Goal: Task Accomplishment & Management: Manage account settings

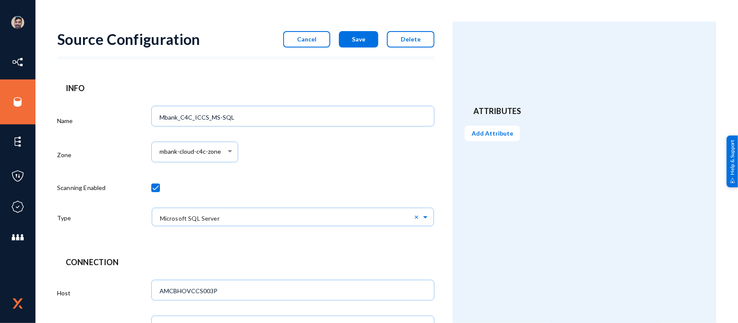
click at [312, 36] on span "Cancel" at bounding box center [306, 38] width 19 height 7
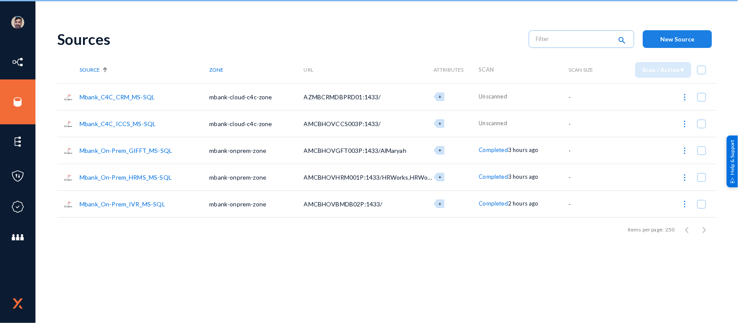
click at [679, 37] on span "New Source" at bounding box center [677, 38] width 34 height 7
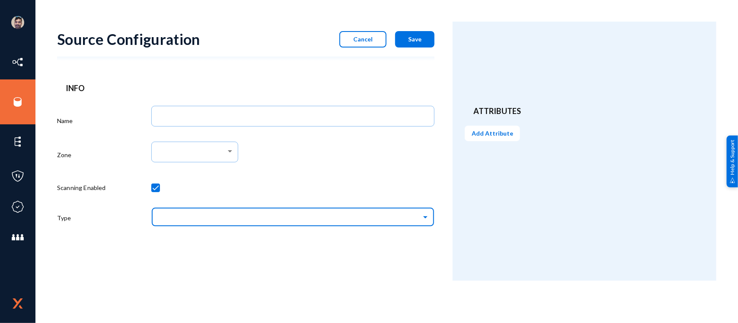
click at [297, 211] on input "text" at bounding box center [297, 217] width 274 height 15
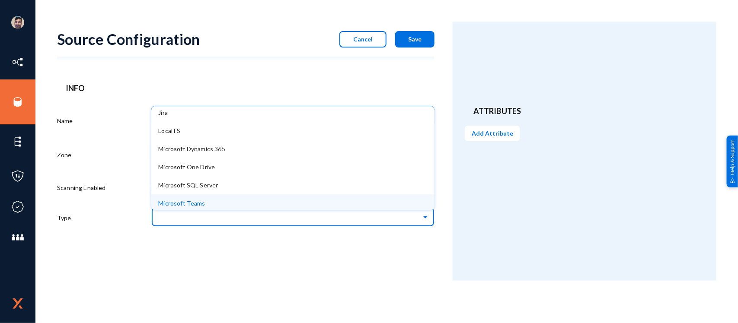
scroll to position [344, 0]
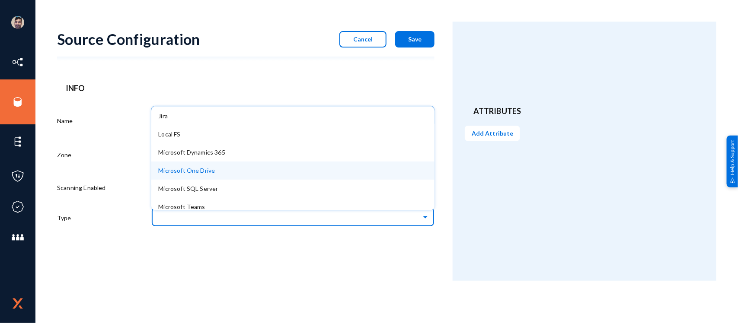
click at [210, 165] on div "Microsoft One Drive" at bounding box center [292, 171] width 283 height 18
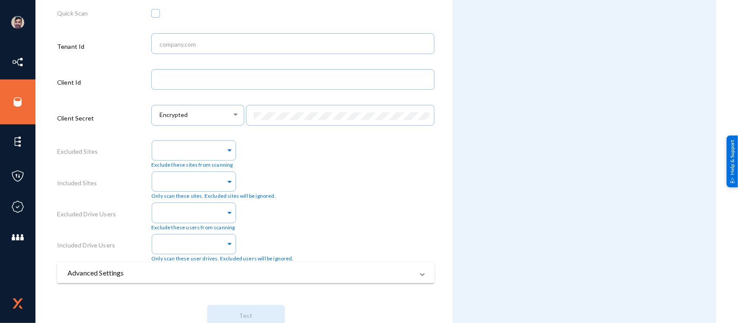
scroll to position [278, 0]
click at [131, 274] on mat-panel-title "Advanced Settings" at bounding box center [240, 272] width 346 height 10
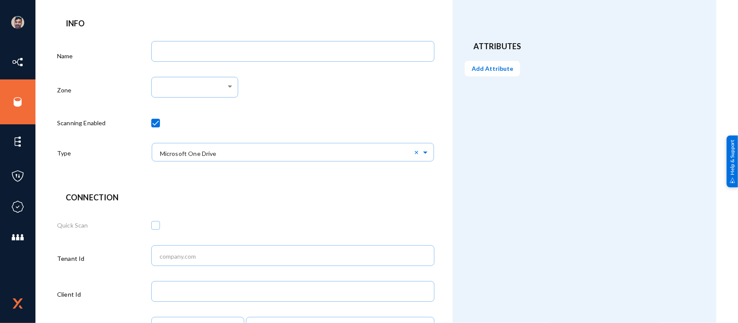
scroll to position [0, 0]
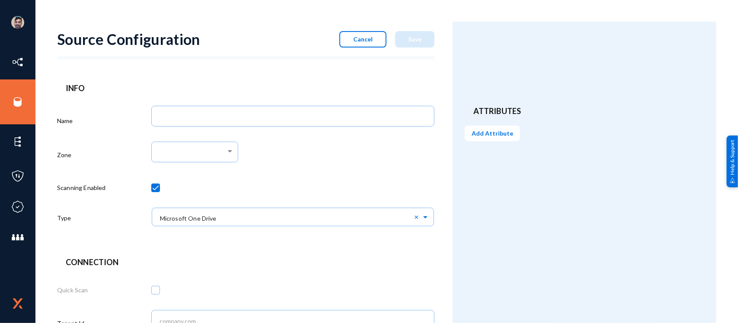
click at [361, 42] on span "Cancel" at bounding box center [362, 38] width 19 height 7
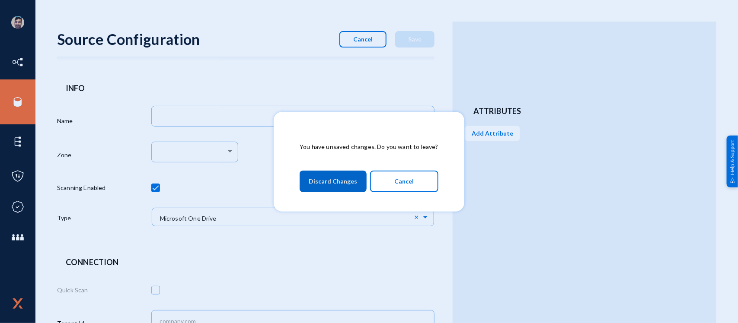
click at [394, 185] on span "Cancel" at bounding box center [403, 181] width 19 height 15
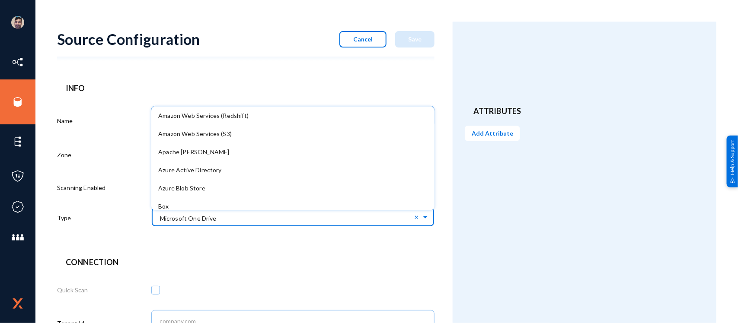
click at [314, 215] on input "text" at bounding box center [297, 217] width 274 height 15
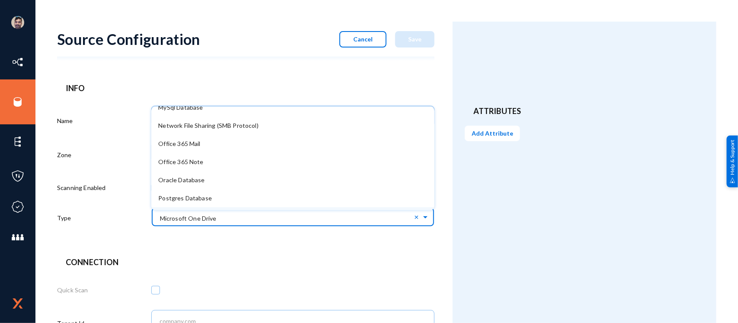
scroll to position [476, 0]
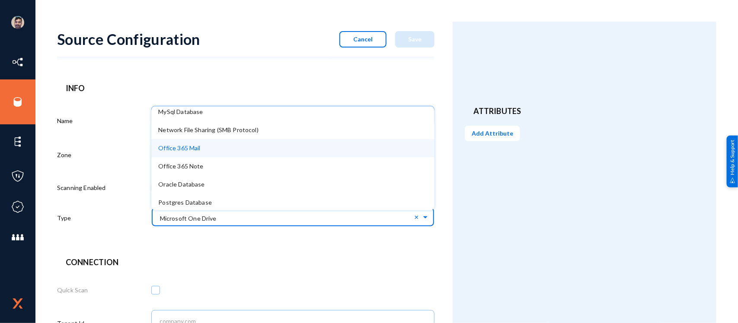
click at [214, 143] on div "Office 365 Mail" at bounding box center [292, 148] width 283 height 18
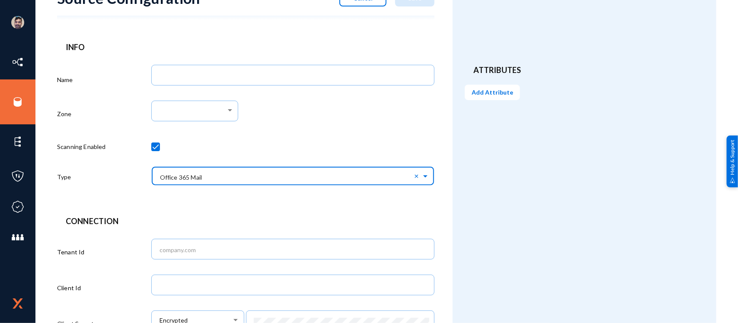
scroll to position [0, 0]
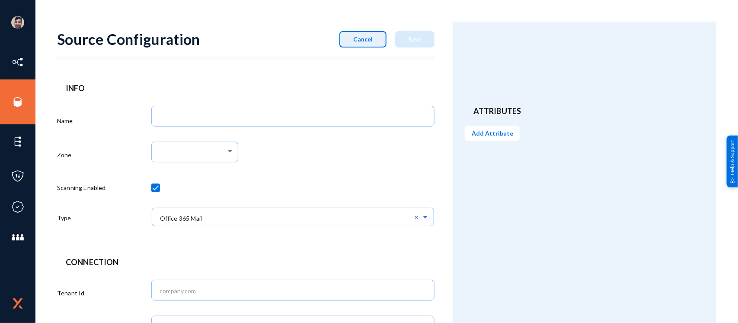
click at [368, 40] on span "Cancel" at bounding box center [362, 38] width 19 height 7
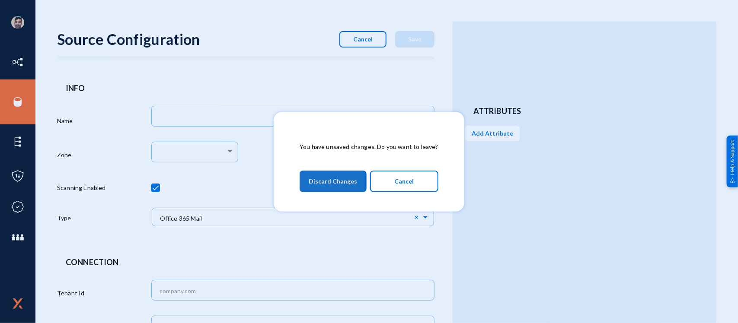
click at [321, 182] on span "Discard Changes" at bounding box center [333, 182] width 48 height 16
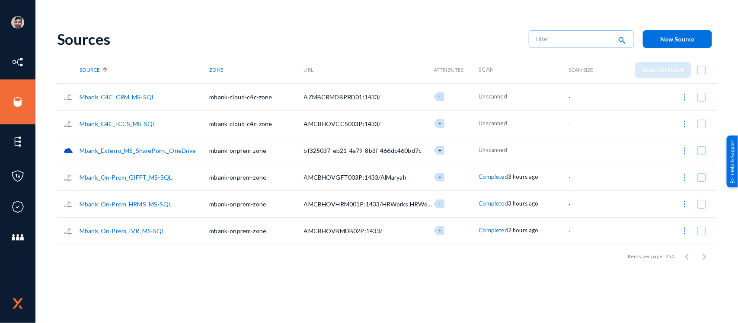
click at [118, 120] on link "Mbank_C4C_ICCS_MS-SQL" at bounding box center [118, 123] width 76 height 7
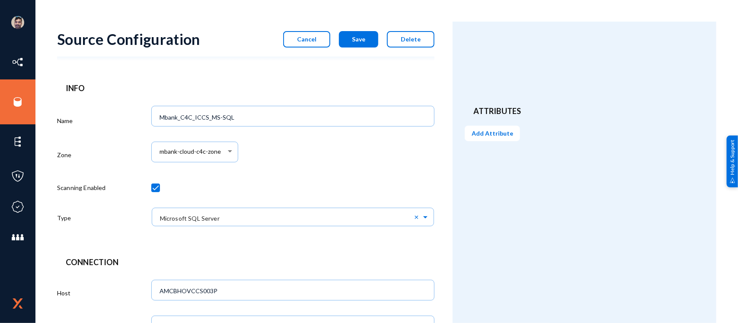
scroll to position [427, 0]
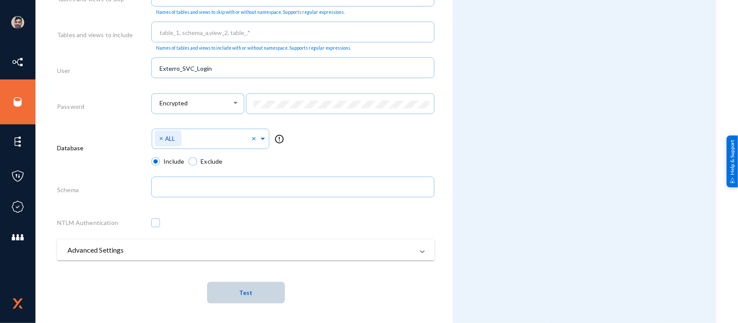
click at [249, 285] on span "Test" at bounding box center [245, 293] width 13 height 16
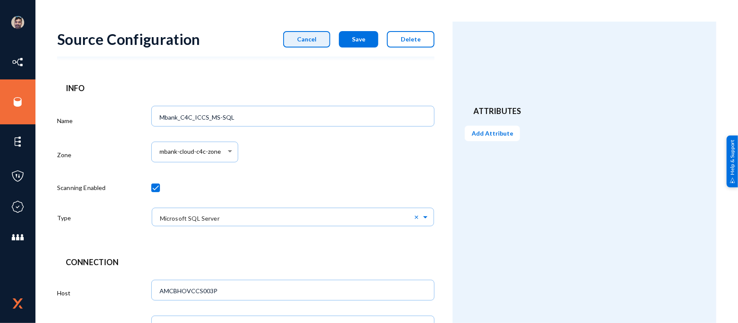
click at [313, 38] on span "Cancel" at bounding box center [306, 38] width 19 height 7
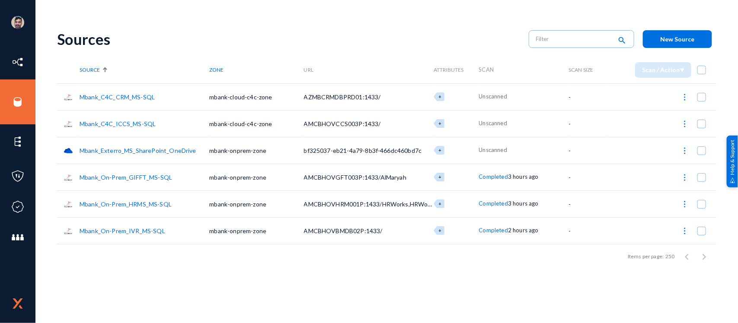
click at [148, 150] on link "Mbank_Exterro_MS_SharePoint_OneDrive" at bounding box center [138, 150] width 117 height 7
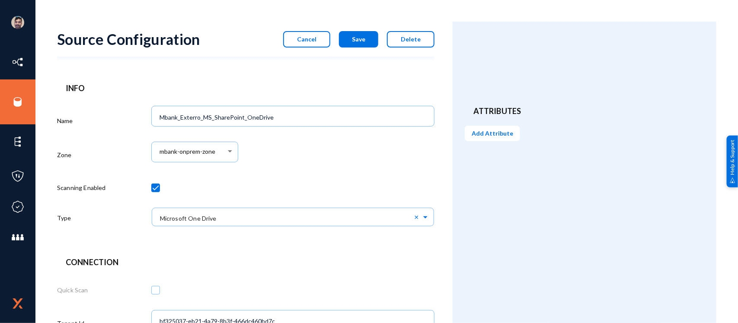
scroll to position [301, 0]
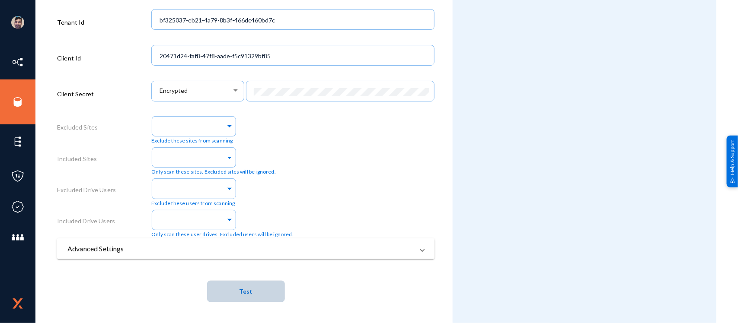
click at [241, 284] on span "Test" at bounding box center [245, 292] width 13 height 16
click at [329, 254] on mat-expansion-panel-header "Advanced Settings" at bounding box center [245, 249] width 377 height 21
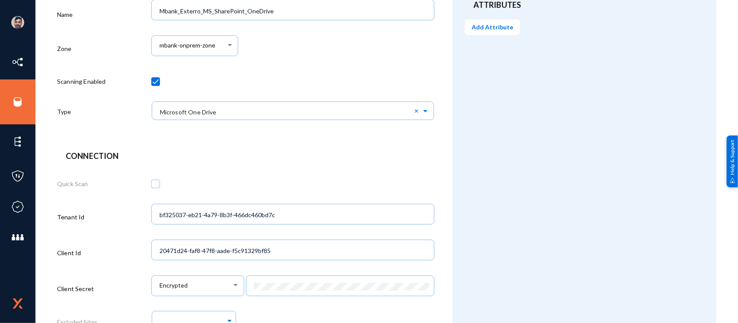
scroll to position [0, 0]
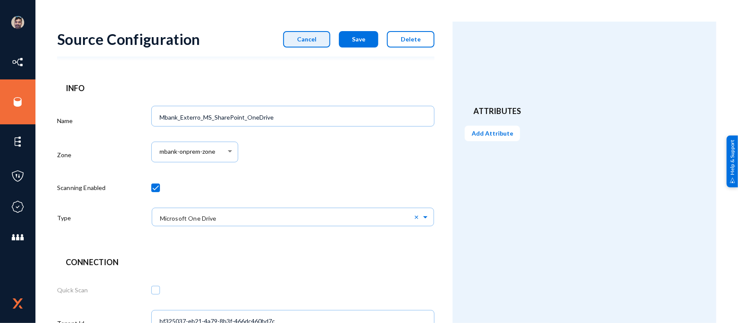
click at [308, 39] on span "Cancel" at bounding box center [306, 38] width 19 height 7
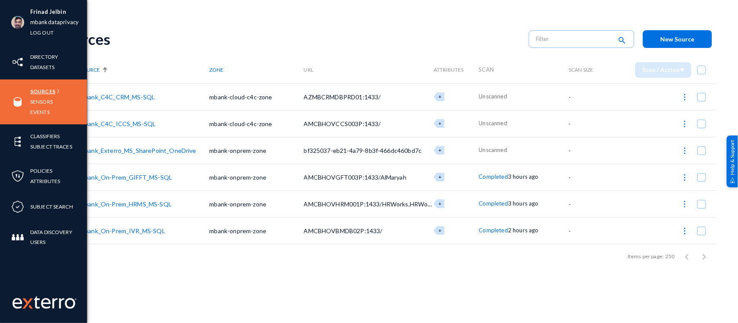
click at [36, 95] on link "Sources" at bounding box center [42, 91] width 25 height 10
click at [38, 99] on link "Sensors" at bounding box center [41, 102] width 22 height 10
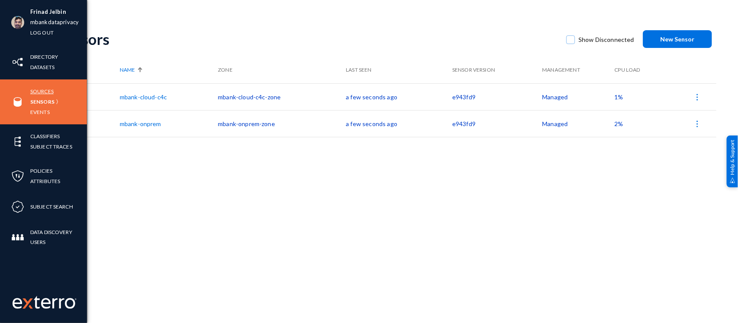
click at [41, 89] on link "Sources" at bounding box center [41, 91] width 23 height 10
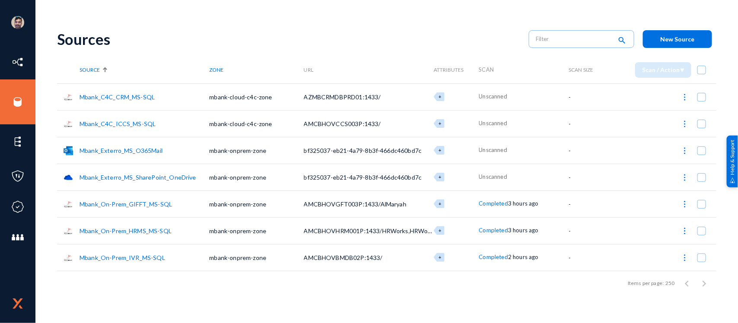
click at [133, 99] on link "Mbank_C4C_CRM_MS-SQL" at bounding box center [117, 96] width 75 height 7
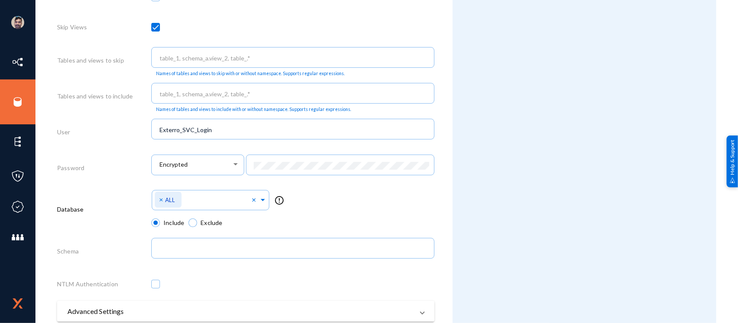
scroll to position [427, 0]
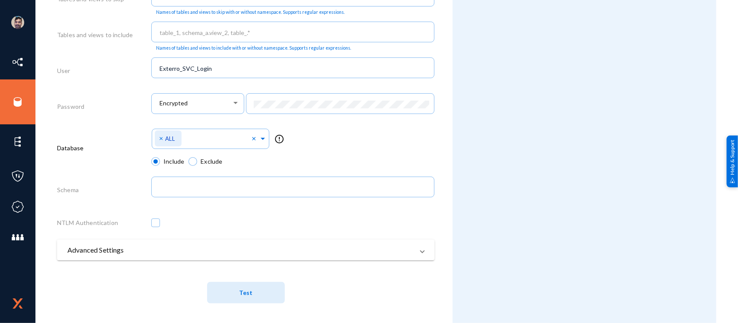
click at [168, 251] on mat-panel-title "Advanced Settings" at bounding box center [240, 250] width 346 height 10
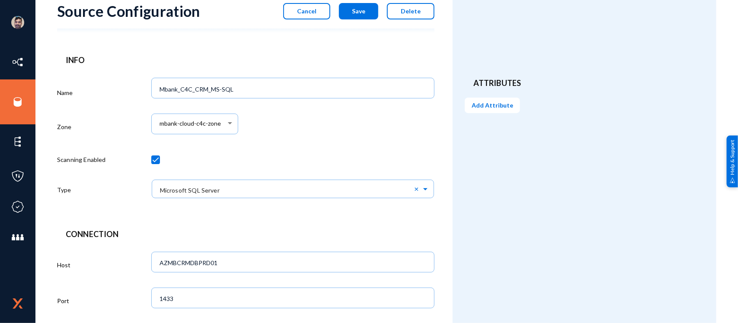
scroll to position [0, 0]
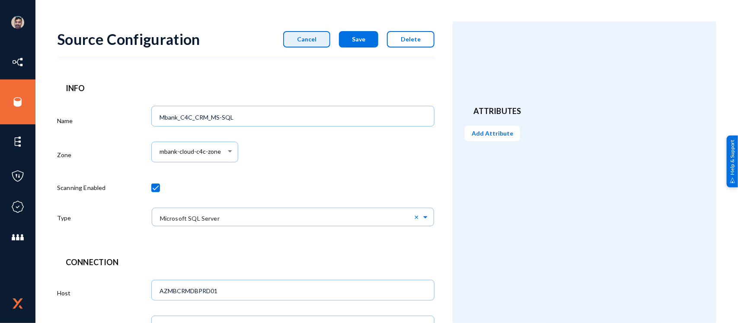
click at [315, 40] on span "Cancel" at bounding box center [306, 38] width 19 height 7
